Goal: Download file/media

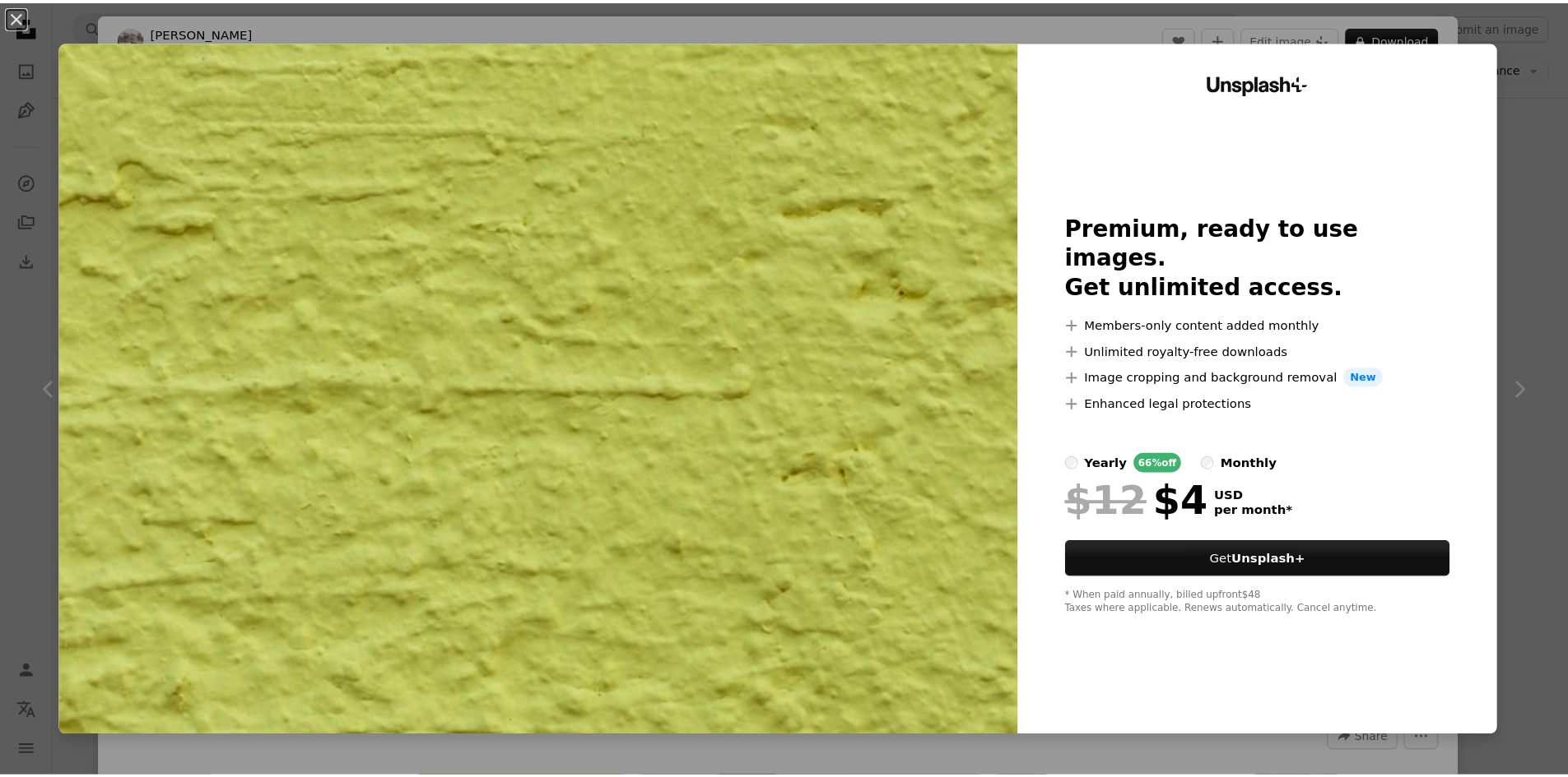
scroll to position [2633, 0]
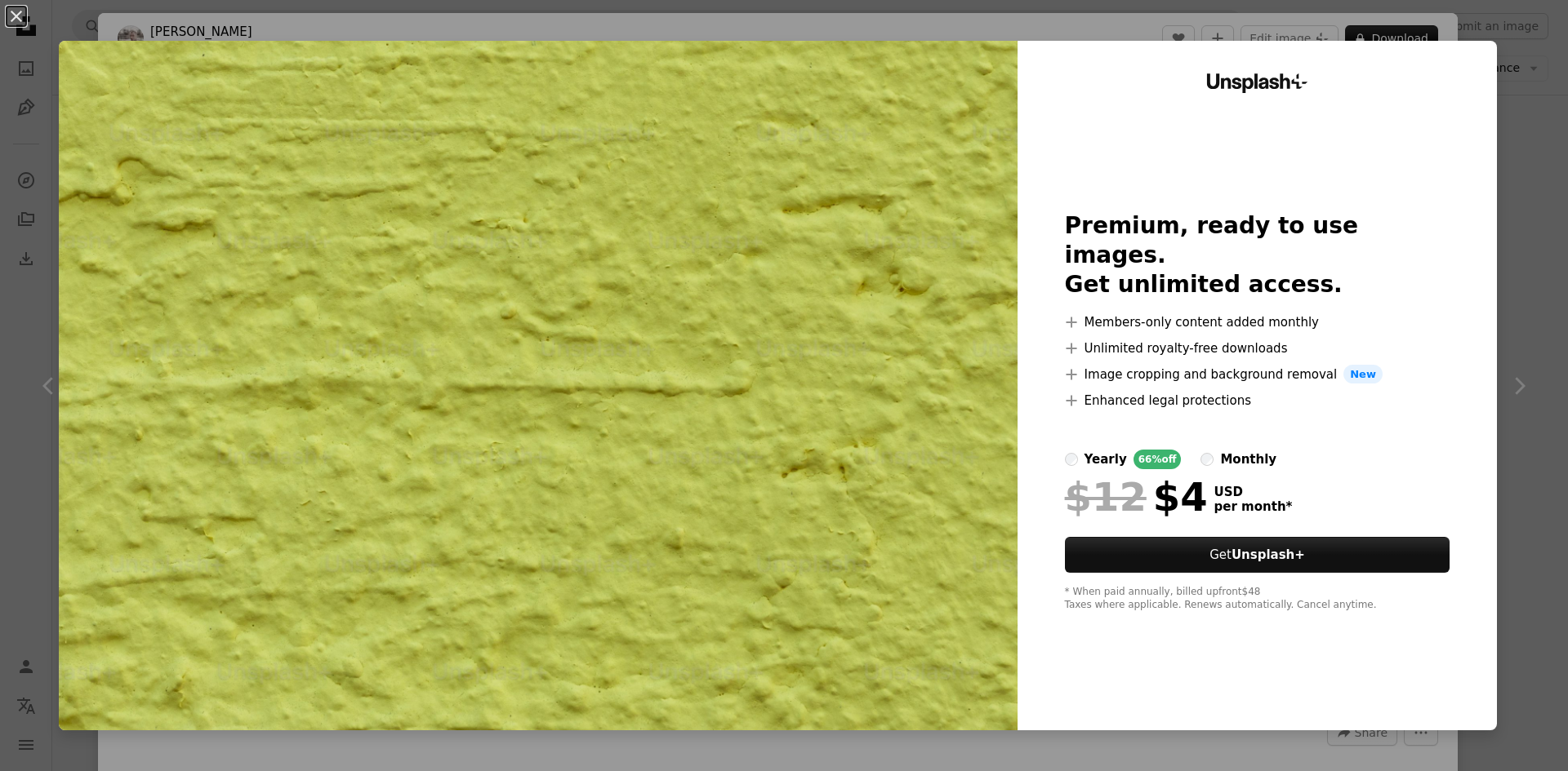
click at [1510, 377] on div "An X shape Unsplash+ Premium, ready to use images. Get unlimited access. A plus…" at bounding box center [784, 386] width 1568 height 771
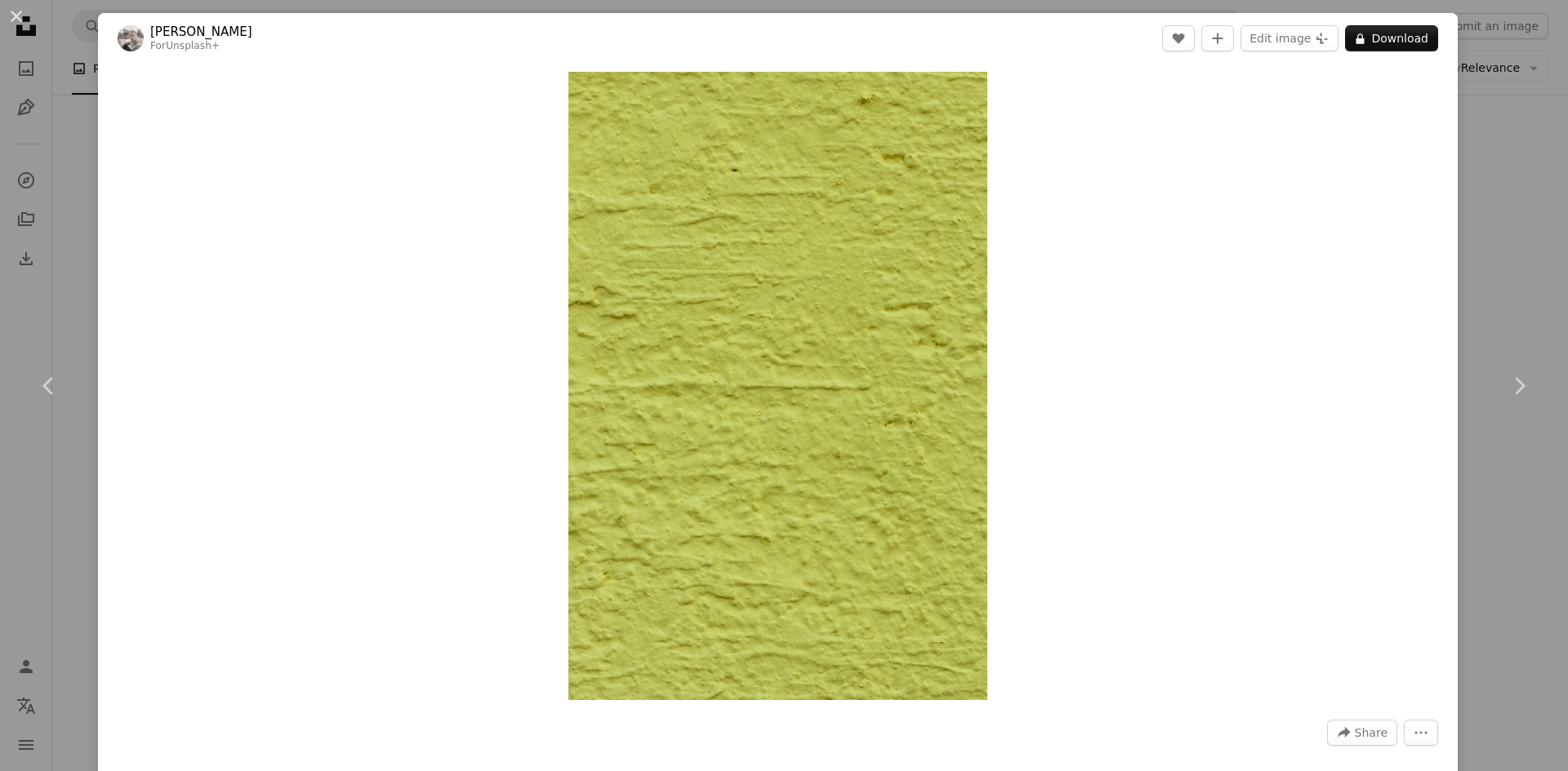
click at [1450, 328] on div "An X shape Chevron left Chevron right [PERSON_NAME] For Unsplash+ A heart A plu…" at bounding box center [784, 386] width 1568 height 771
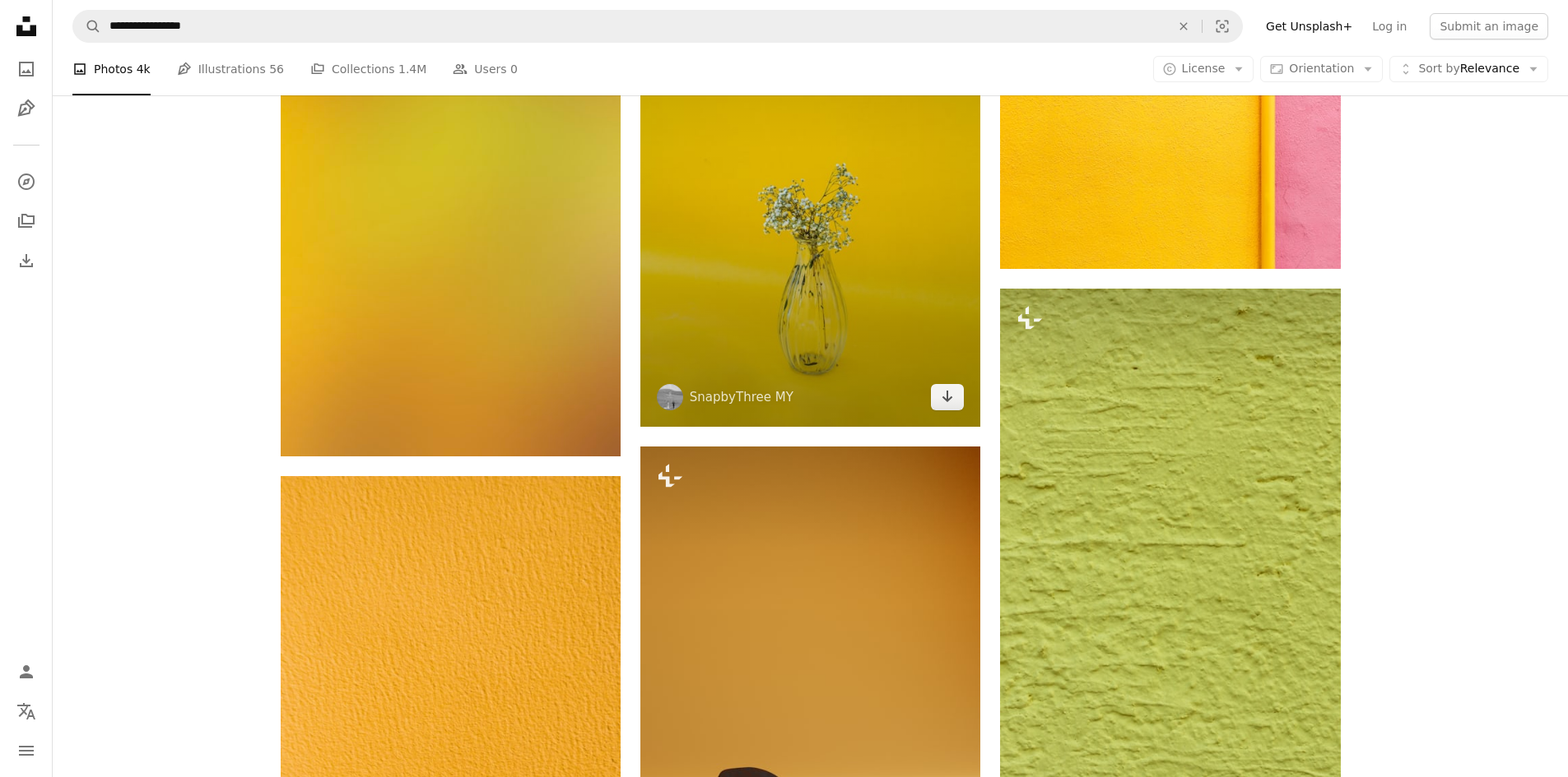
click at [800, 369] on img at bounding box center [810, 172] width 340 height 509
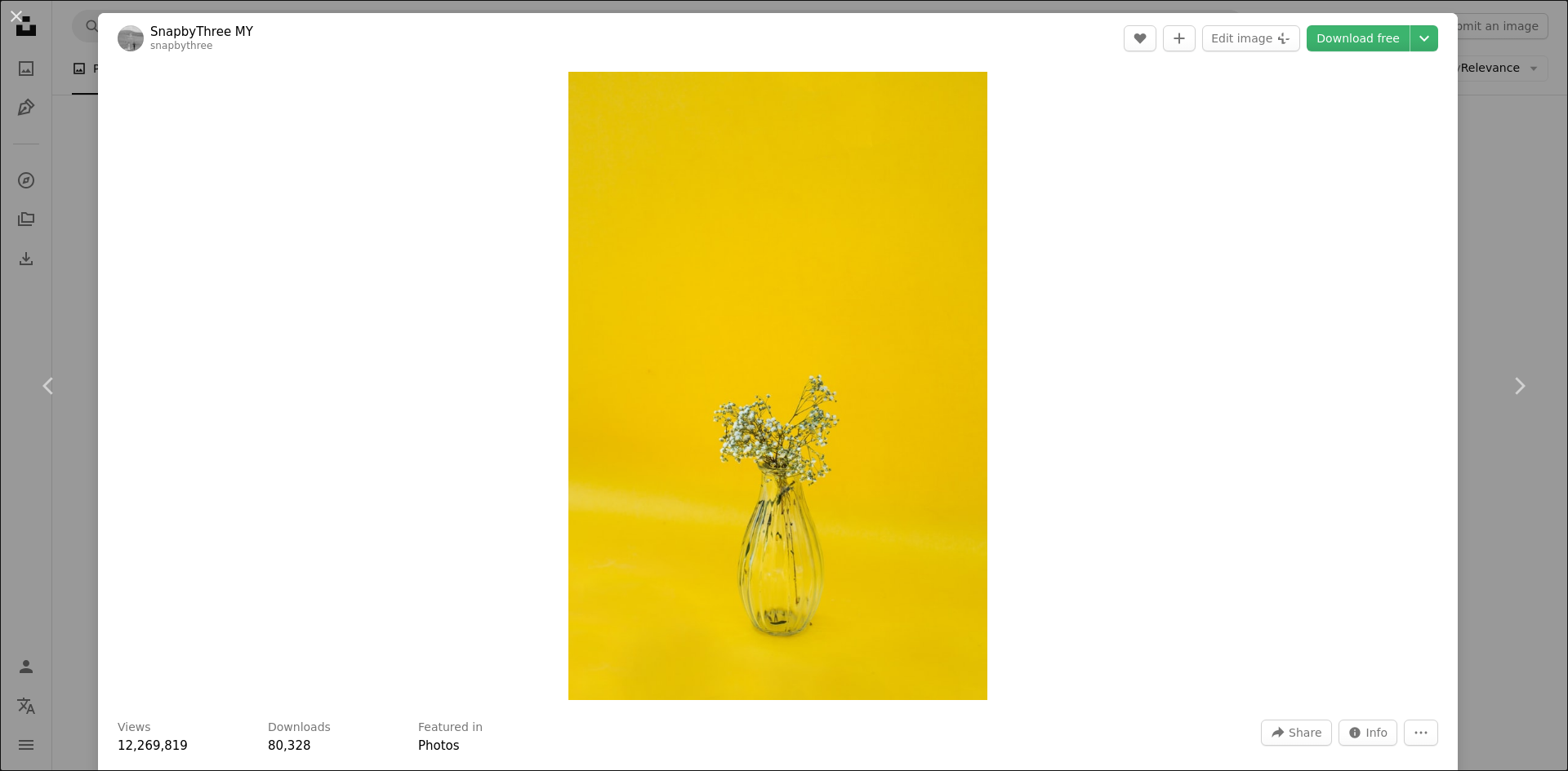
click at [429, 196] on div "Zoom in" at bounding box center [778, 386] width 1360 height 645
click at [17, 26] on button "An X shape" at bounding box center [16, 16] width 20 height 20
